Goal: Task Accomplishment & Management: Use online tool/utility

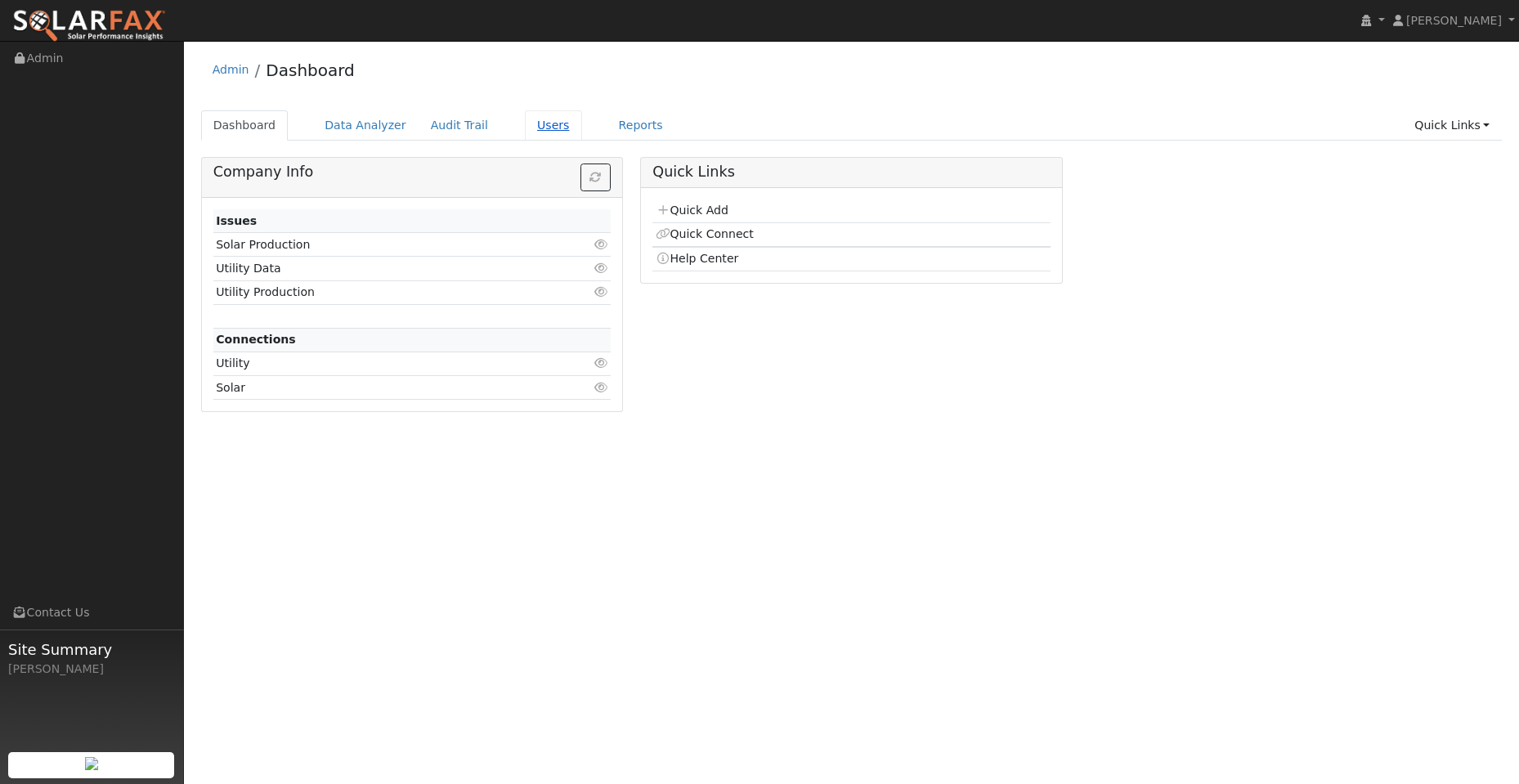
click at [525, 118] on link "Users" at bounding box center [553, 125] width 57 height 30
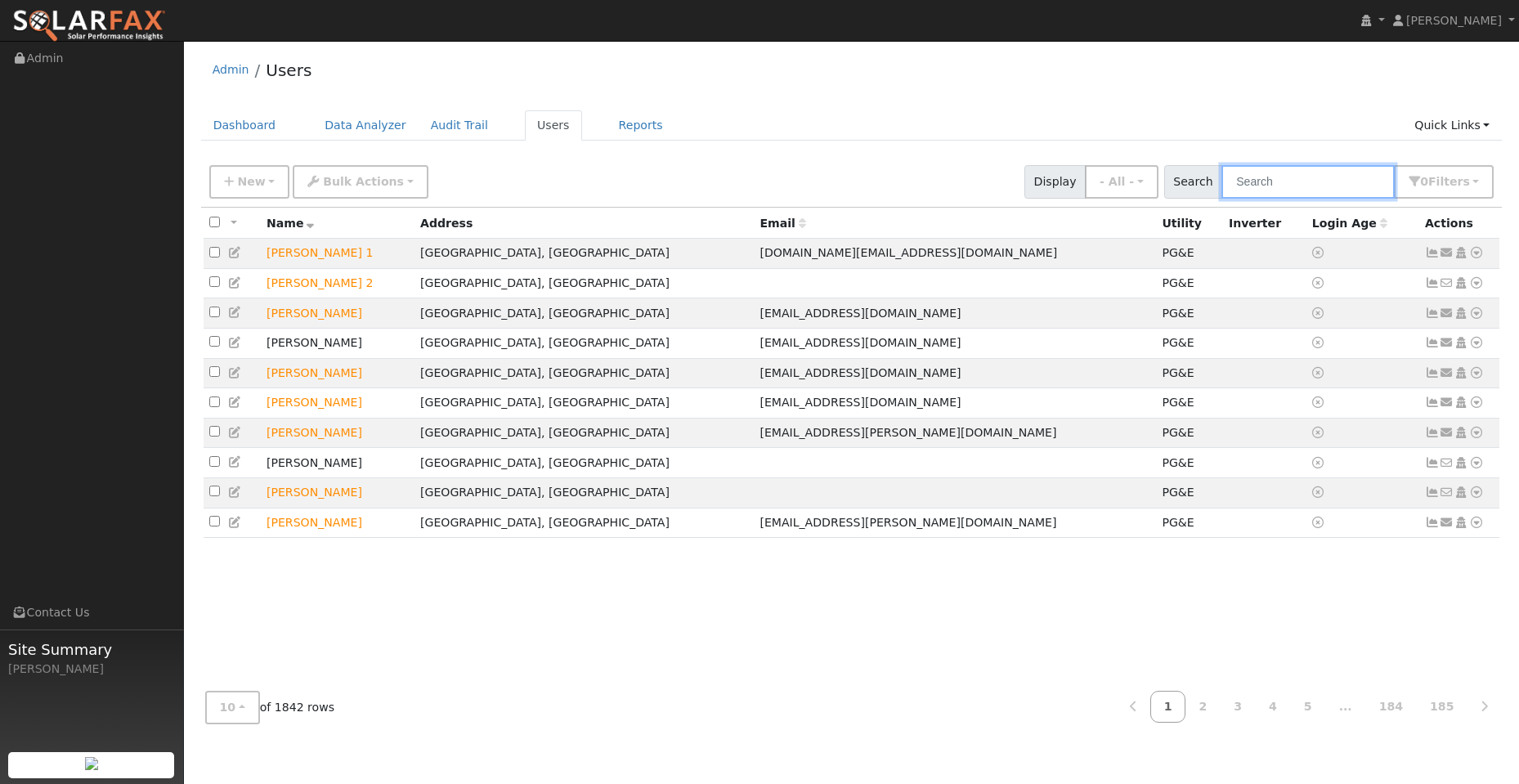
click at [1300, 173] on input "text" at bounding box center [1308, 182] width 174 height 34
paste input "[PERSON_NAME]"
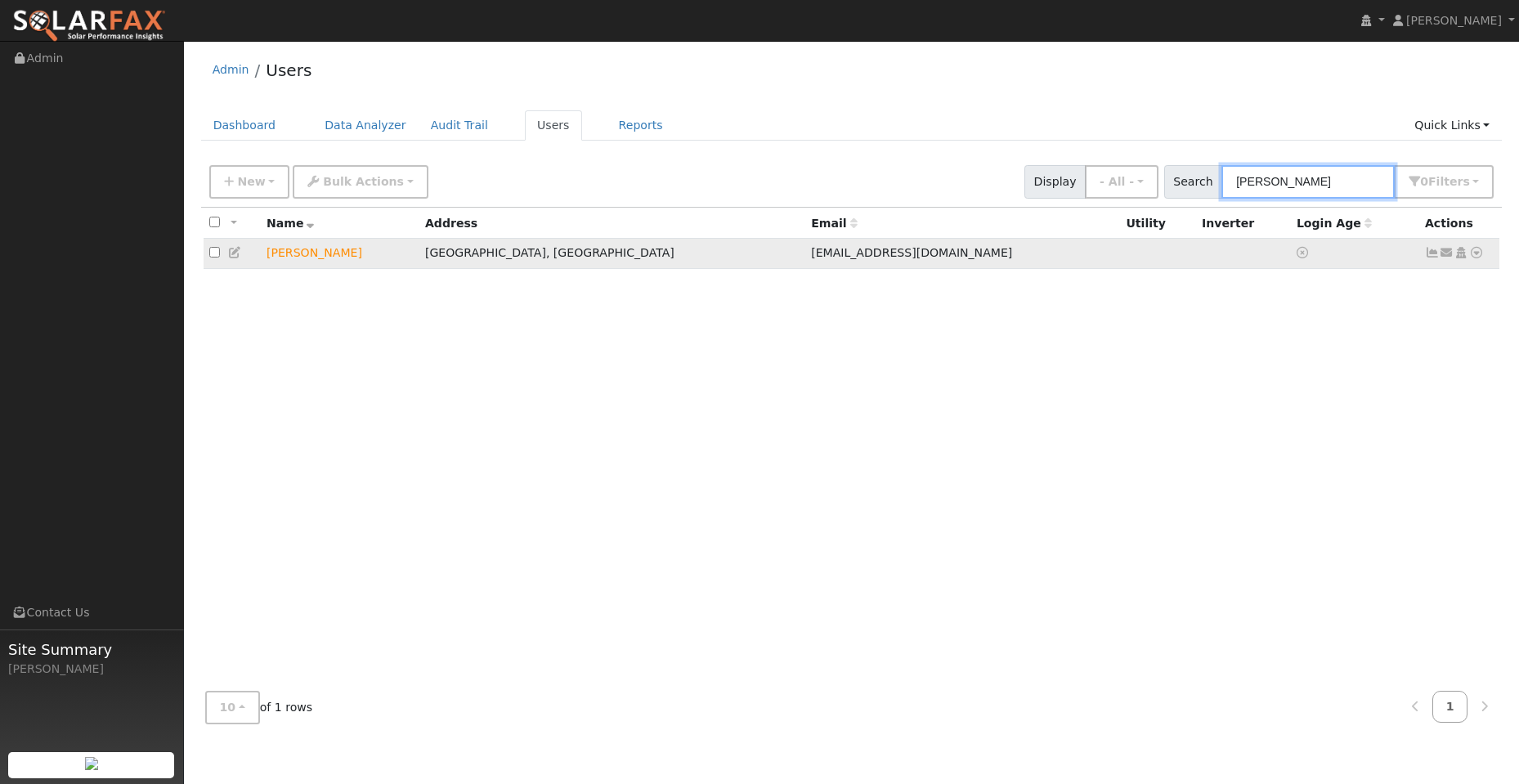
type input "[PERSON_NAME]"
click at [1475, 258] on icon at bounding box center [1476, 252] width 15 height 11
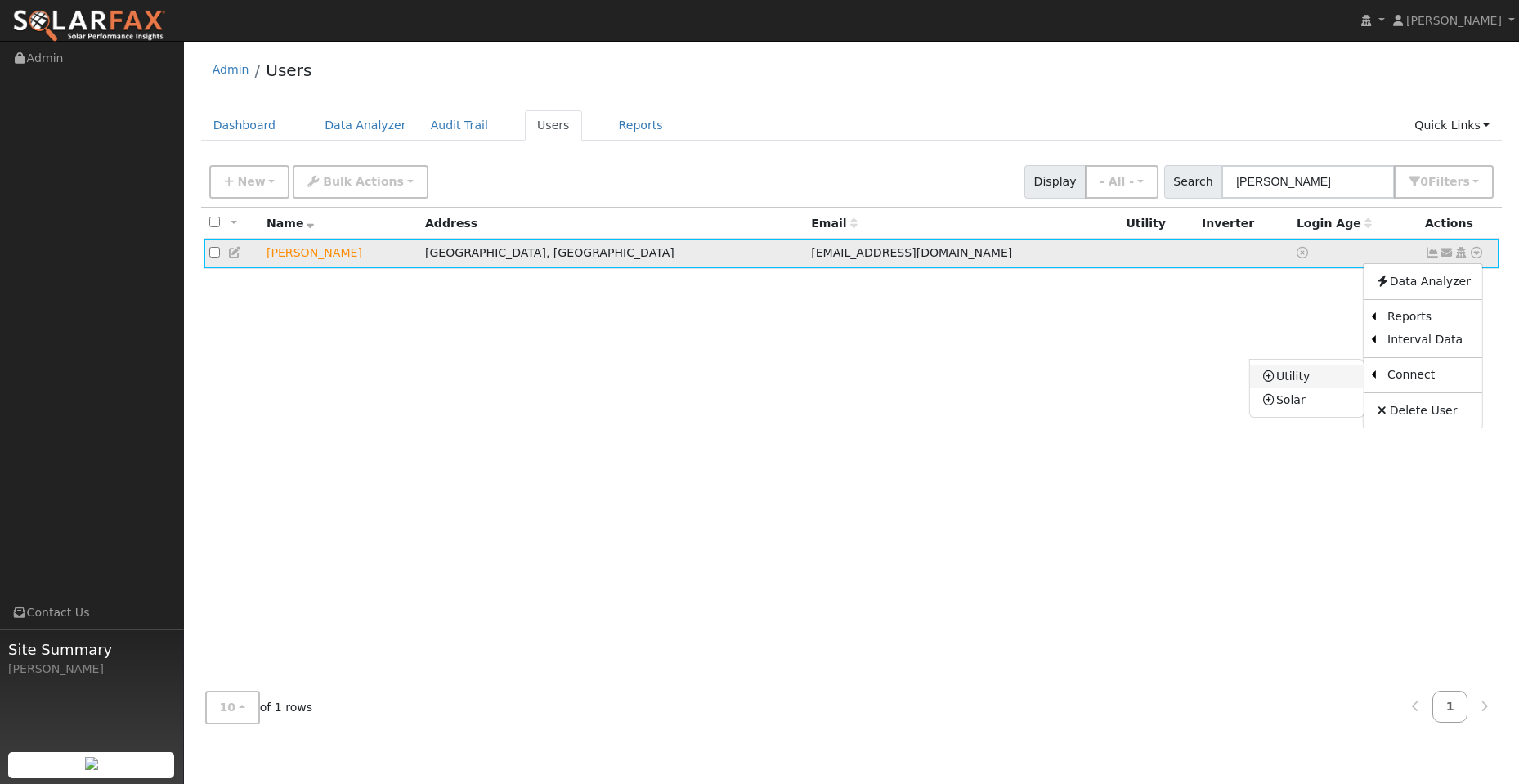
click at [1317, 381] on link "Utility" at bounding box center [1307, 376] width 114 height 23
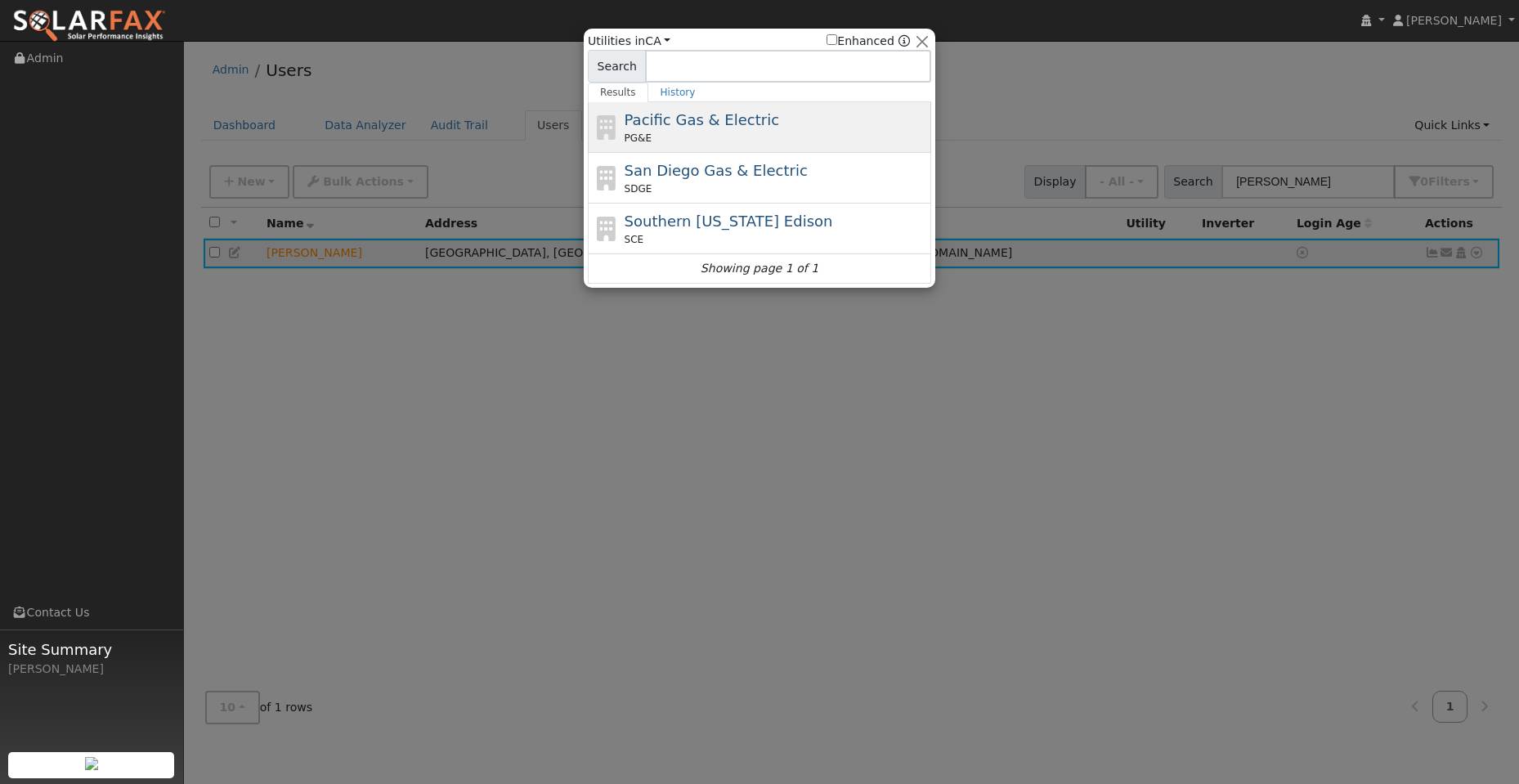
click at [732, 125] on span "Pacific Gas & Electric" at bounding box center [701, 119] width 154 height 17
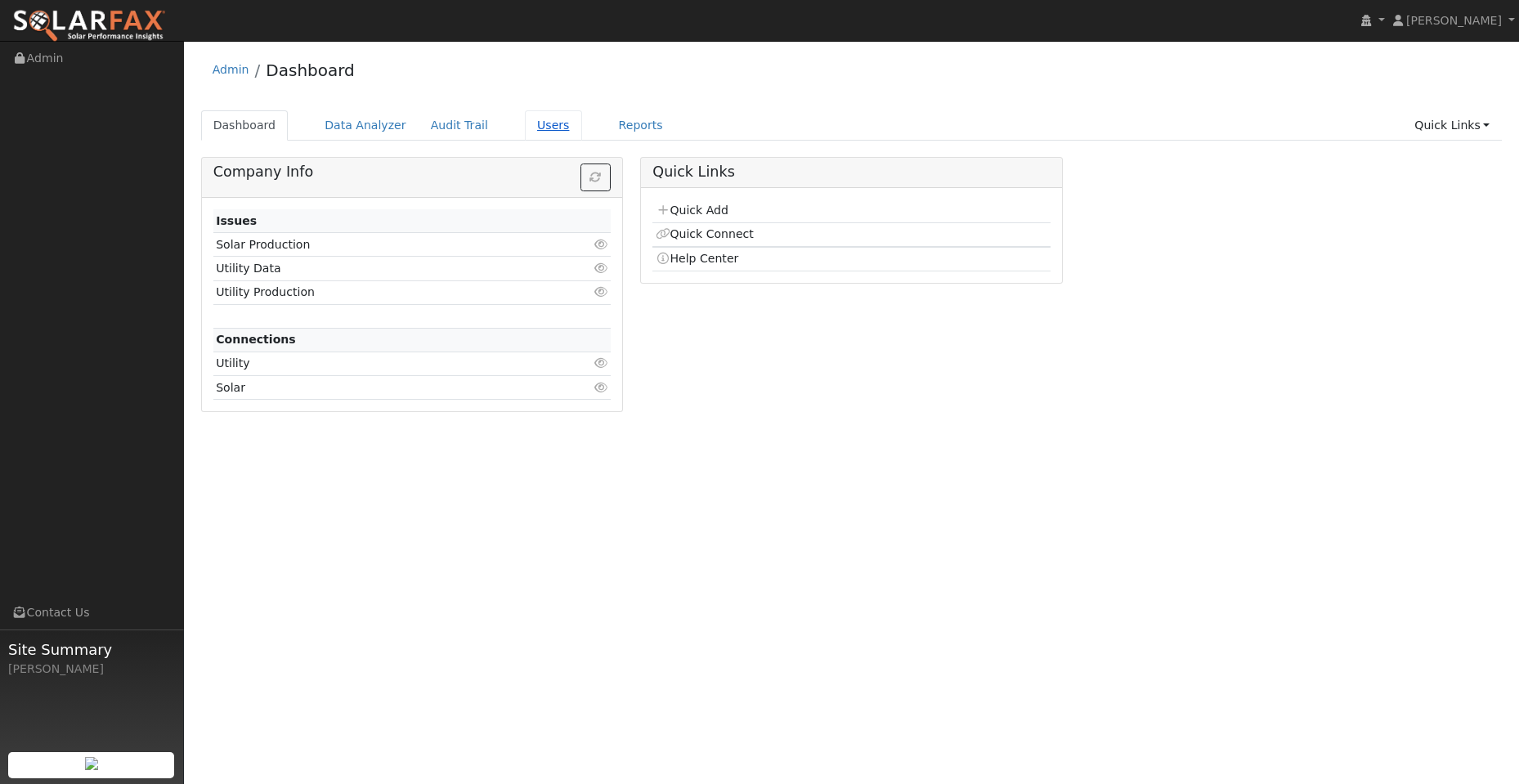
click at [528, 128] on link "Users" at bounding box center [553, 125] width 57 height 30
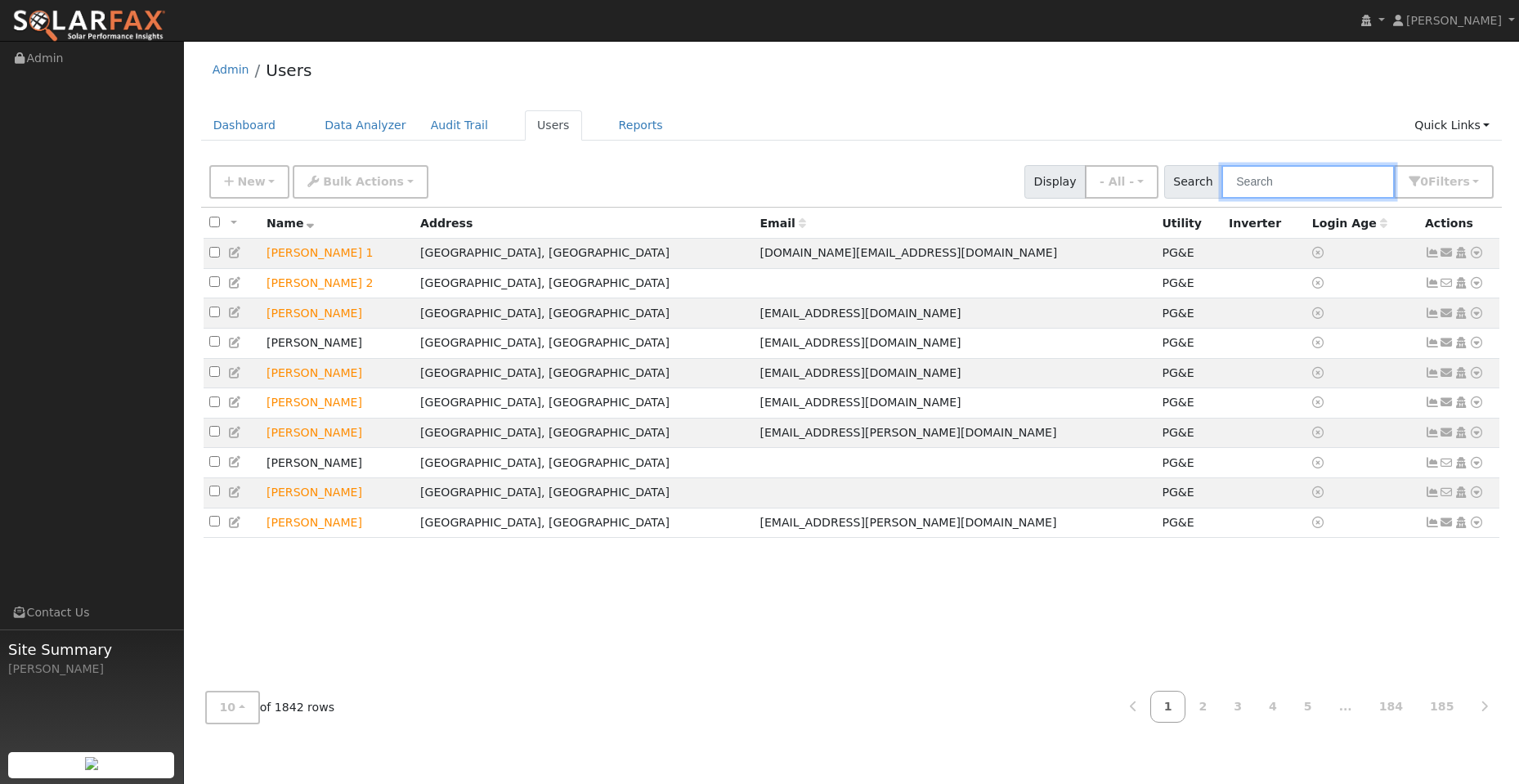
click at [1309, 168] on input "text" at bounding box center [1308, 182] width 174 height 34
paste input "[PERSON_NAME]"
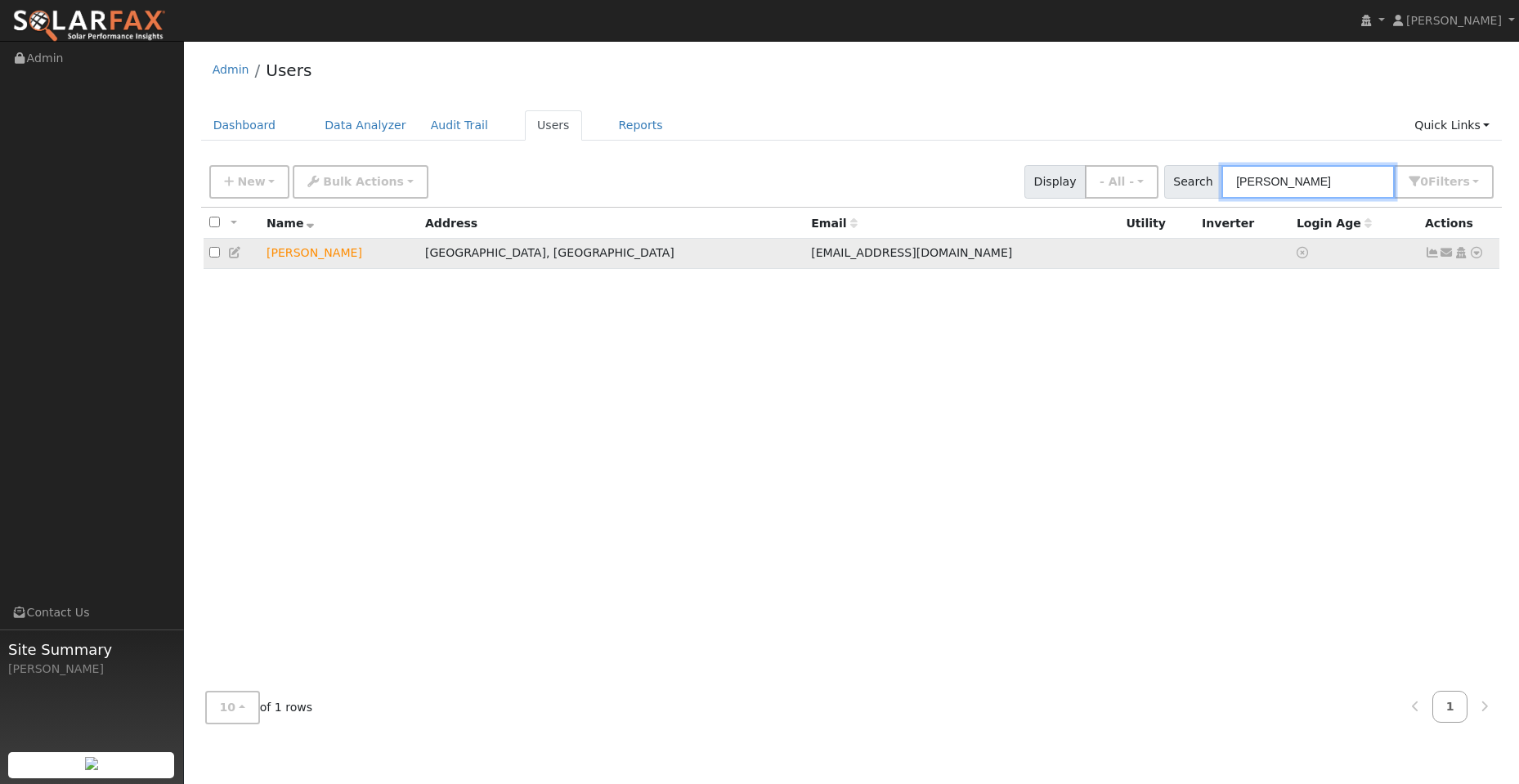
type input "[PERSON_NAME]"
click at [1475, 256] on icon at bounding box center [1476, 252] width 15 height 11
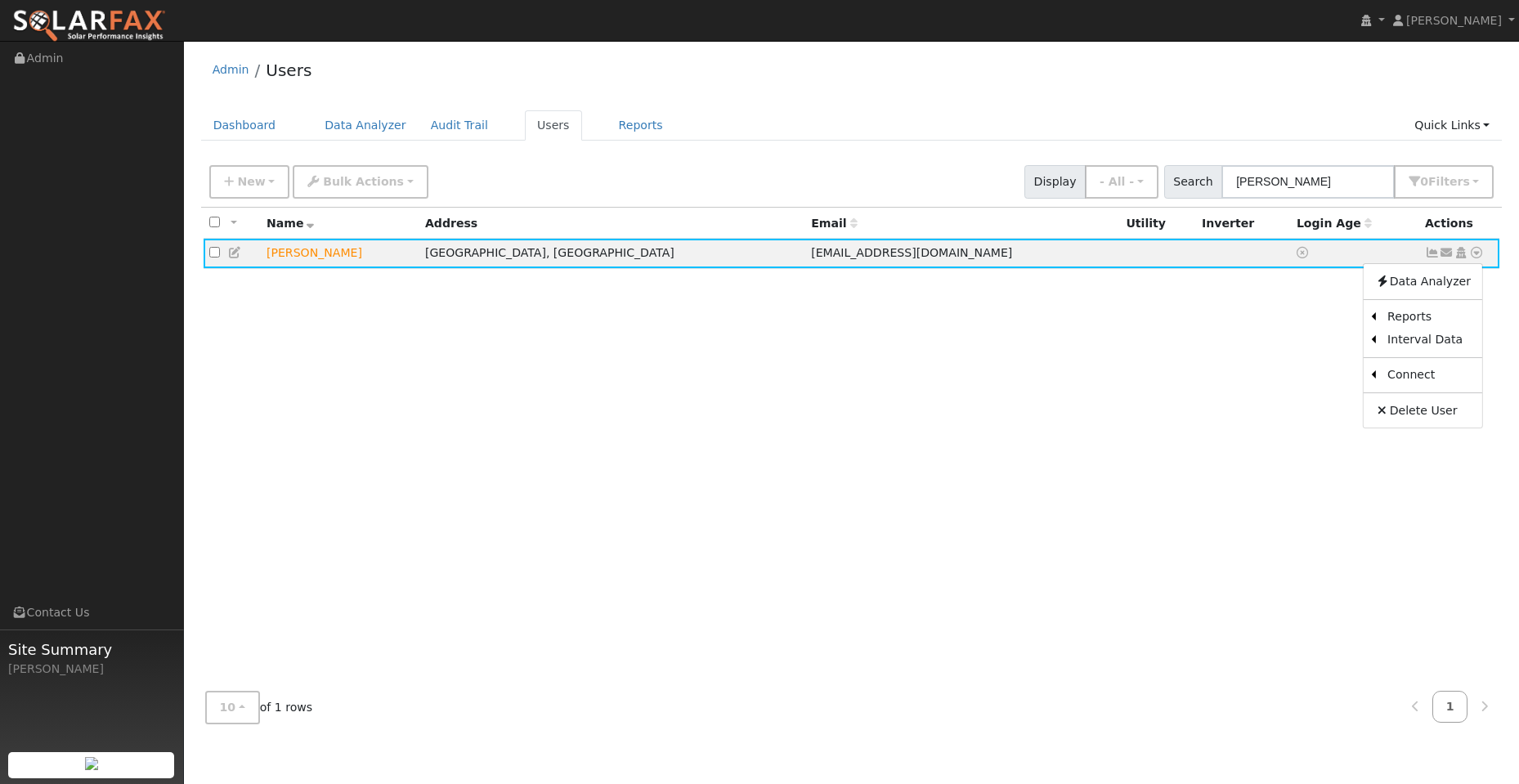
click at [0, 0] on link "Utility" at bounding box center [0, 0] width 0 height 0
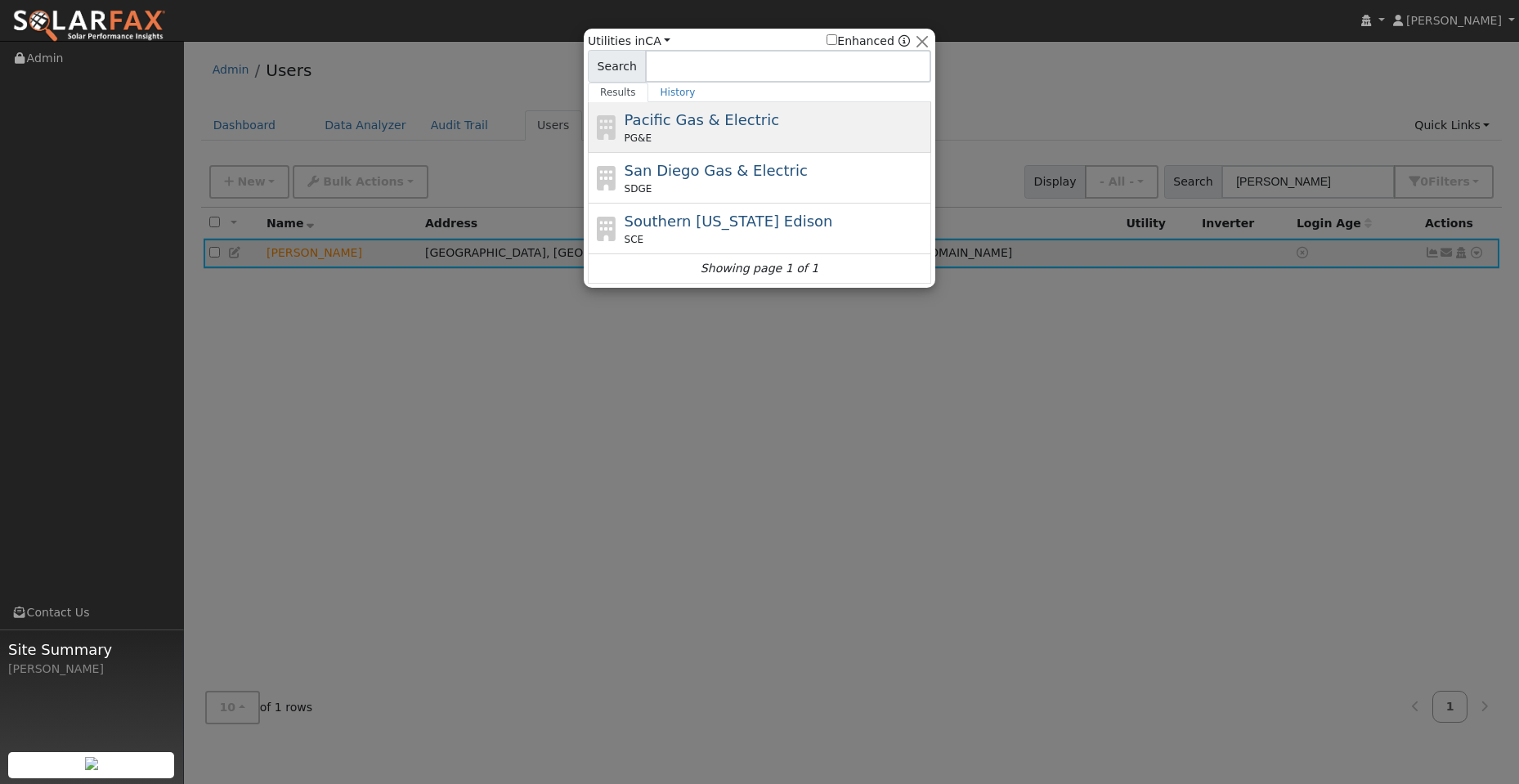
click at [744, 128] on span "Pacific Gas & Electric" at bounding box center [701, 119] width 154 height 17
